Goal: Information Seeking & Learning: Learn about a topic

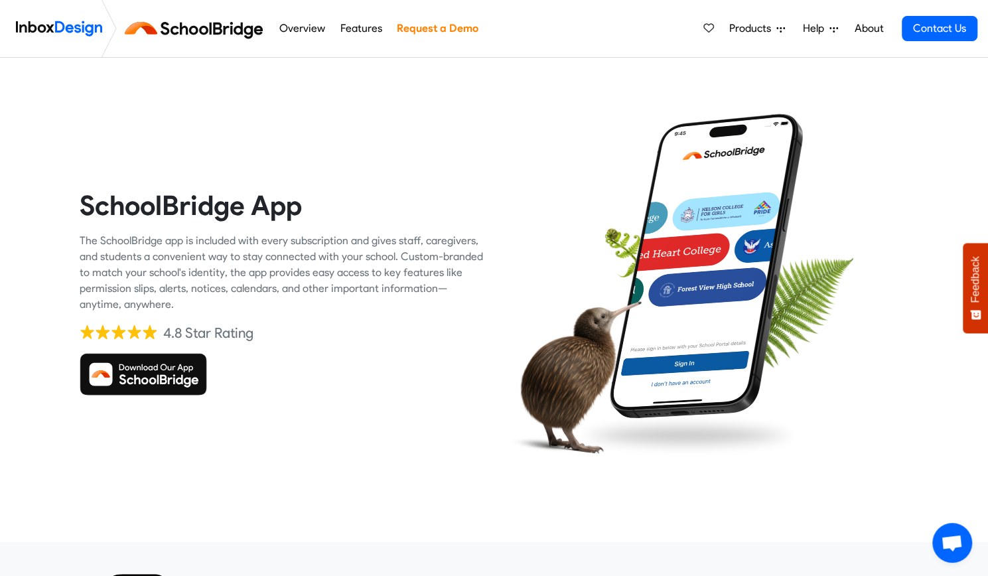
click at [148, 375] on img at bounding box center [143, 374] width 127 height 42
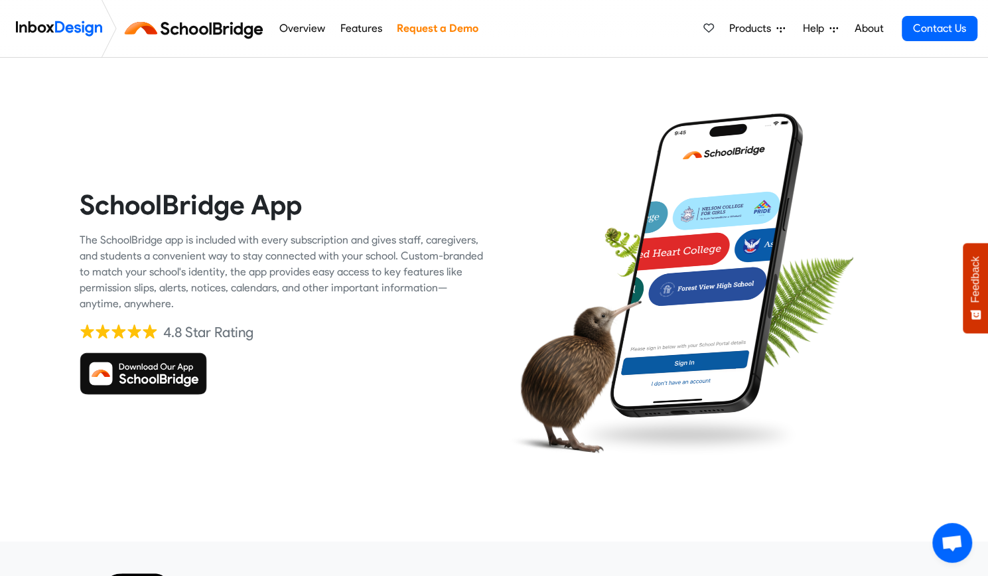
click at [199, 283] on div "The SchoolBridge app is included with every subscription and gives staff, careg…" at bounding box center [282, 272] width 405 height 80
